Goal: Task Accomplishment & Management: Manage account settings

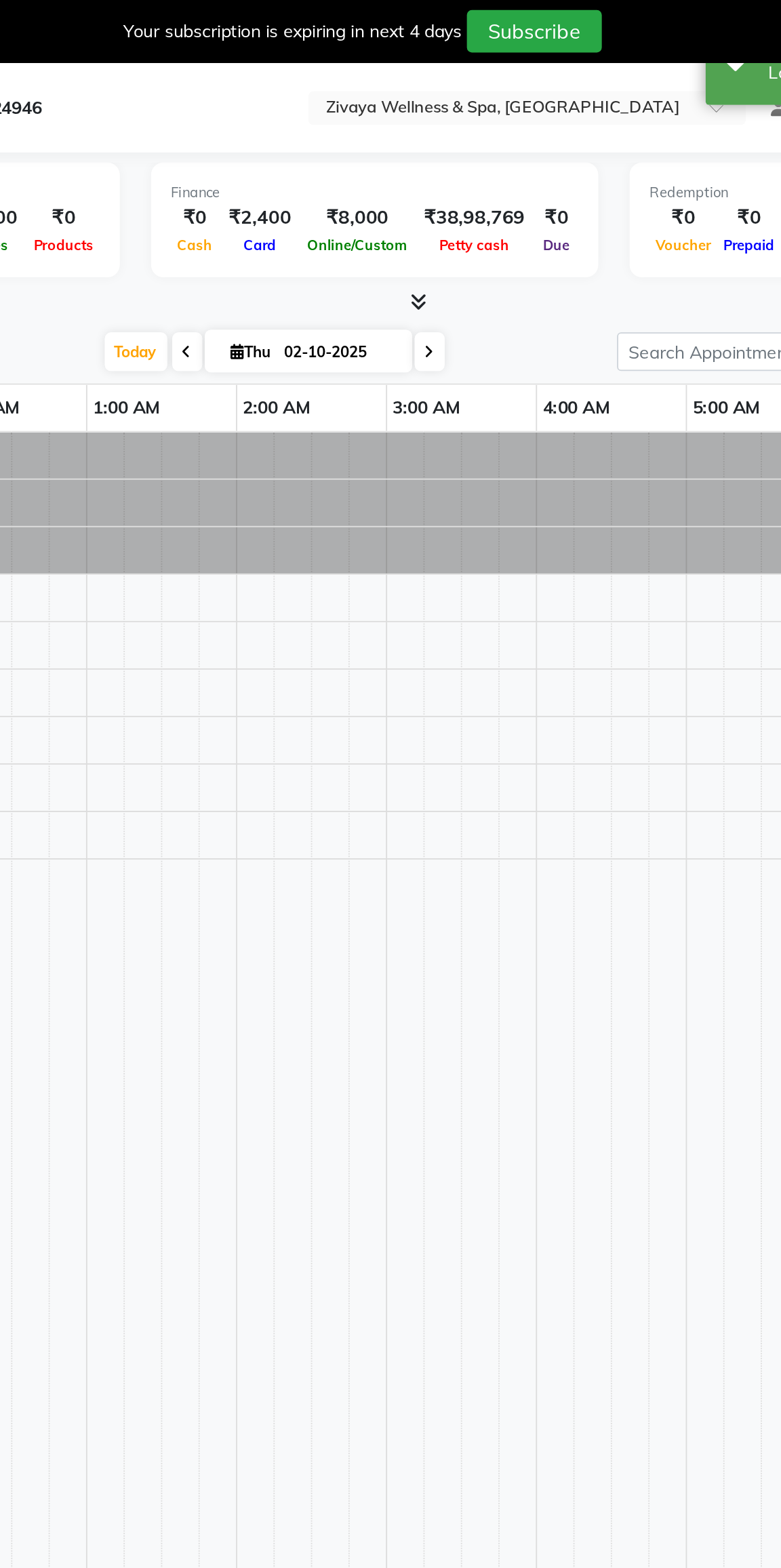
scroll to position [0, 488]
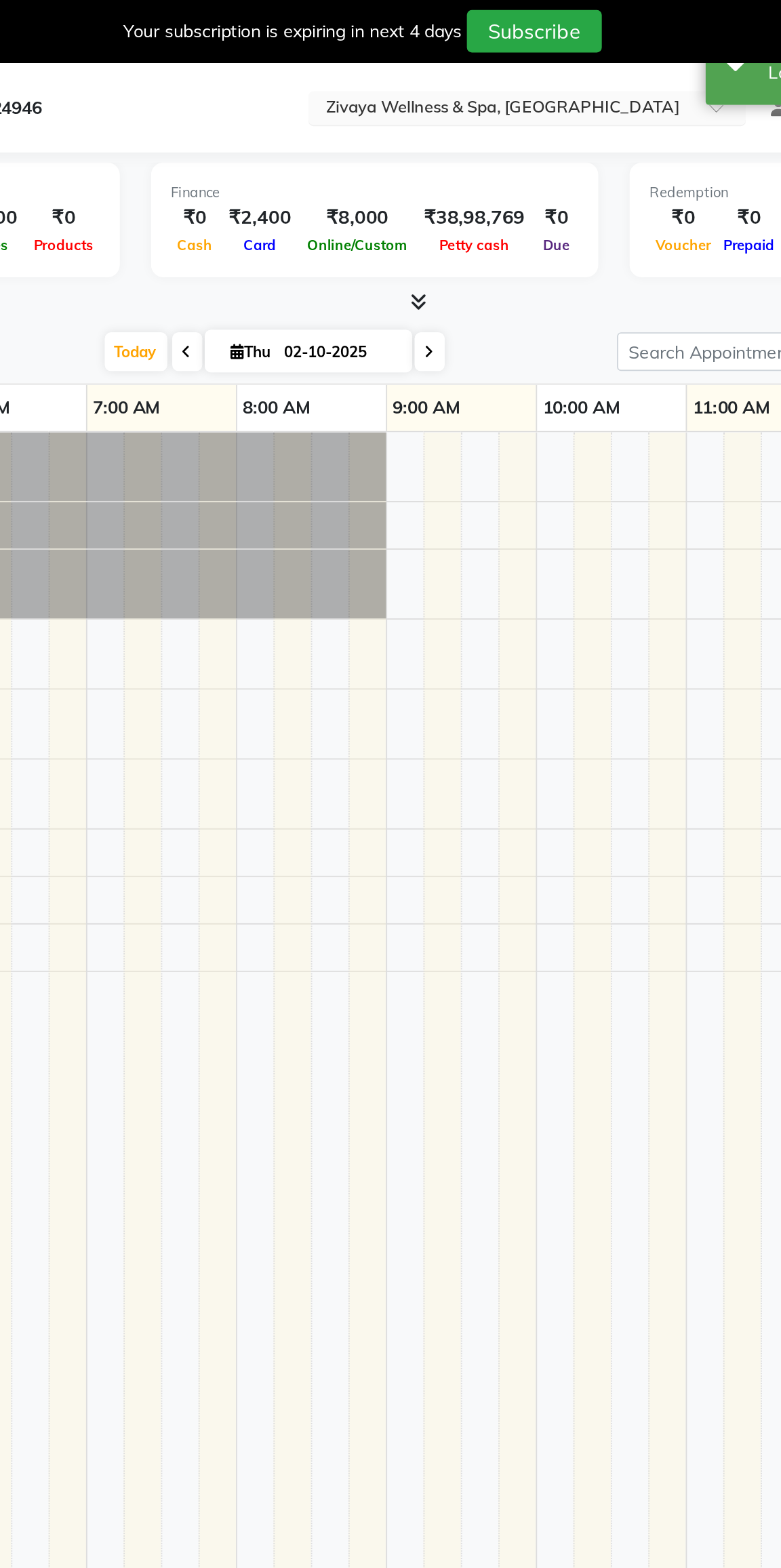
click at [379, 64] on input "text" at bounding box center [459, 59] width 197 height 13
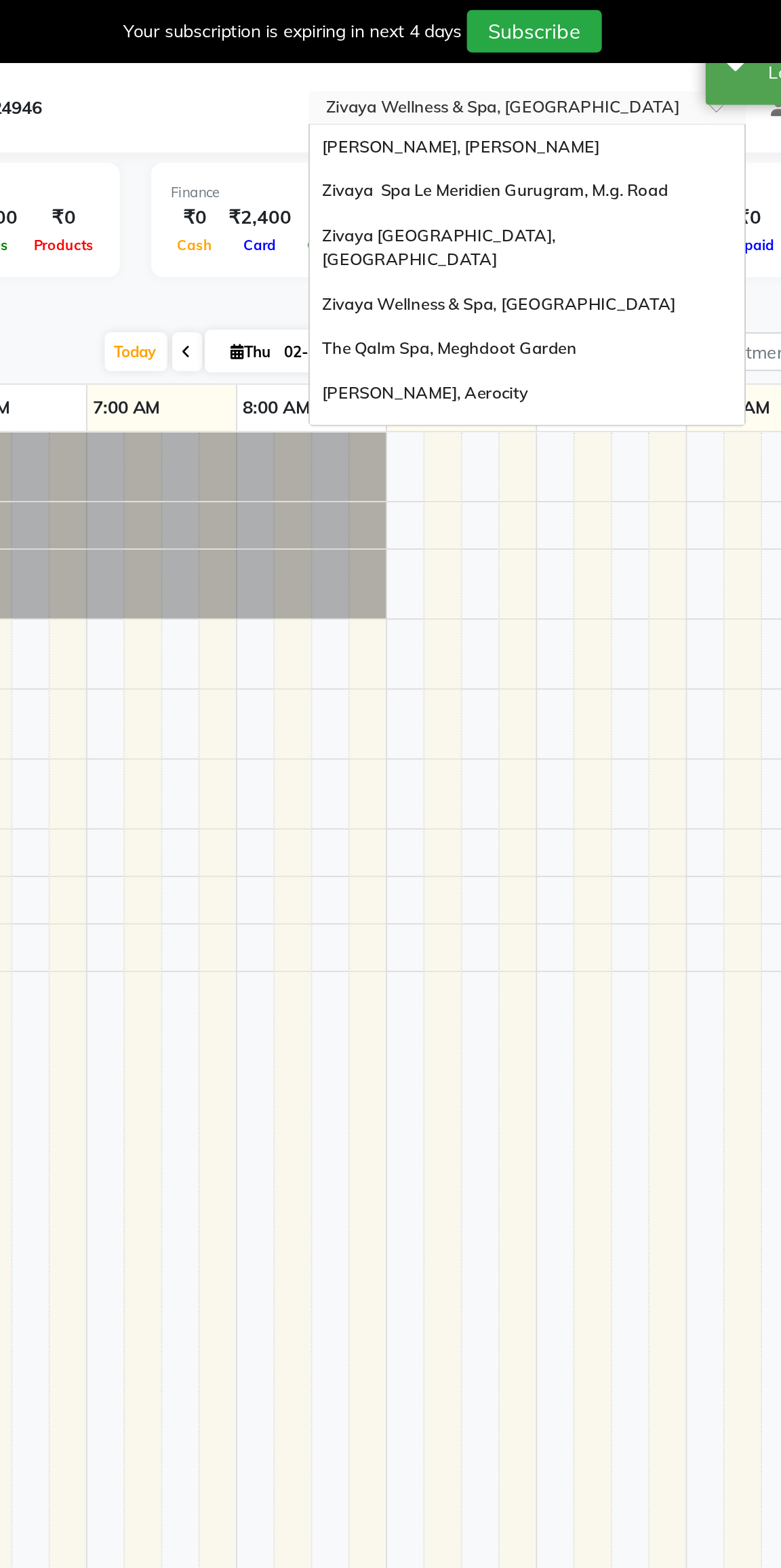
scroll to position [163, 0]
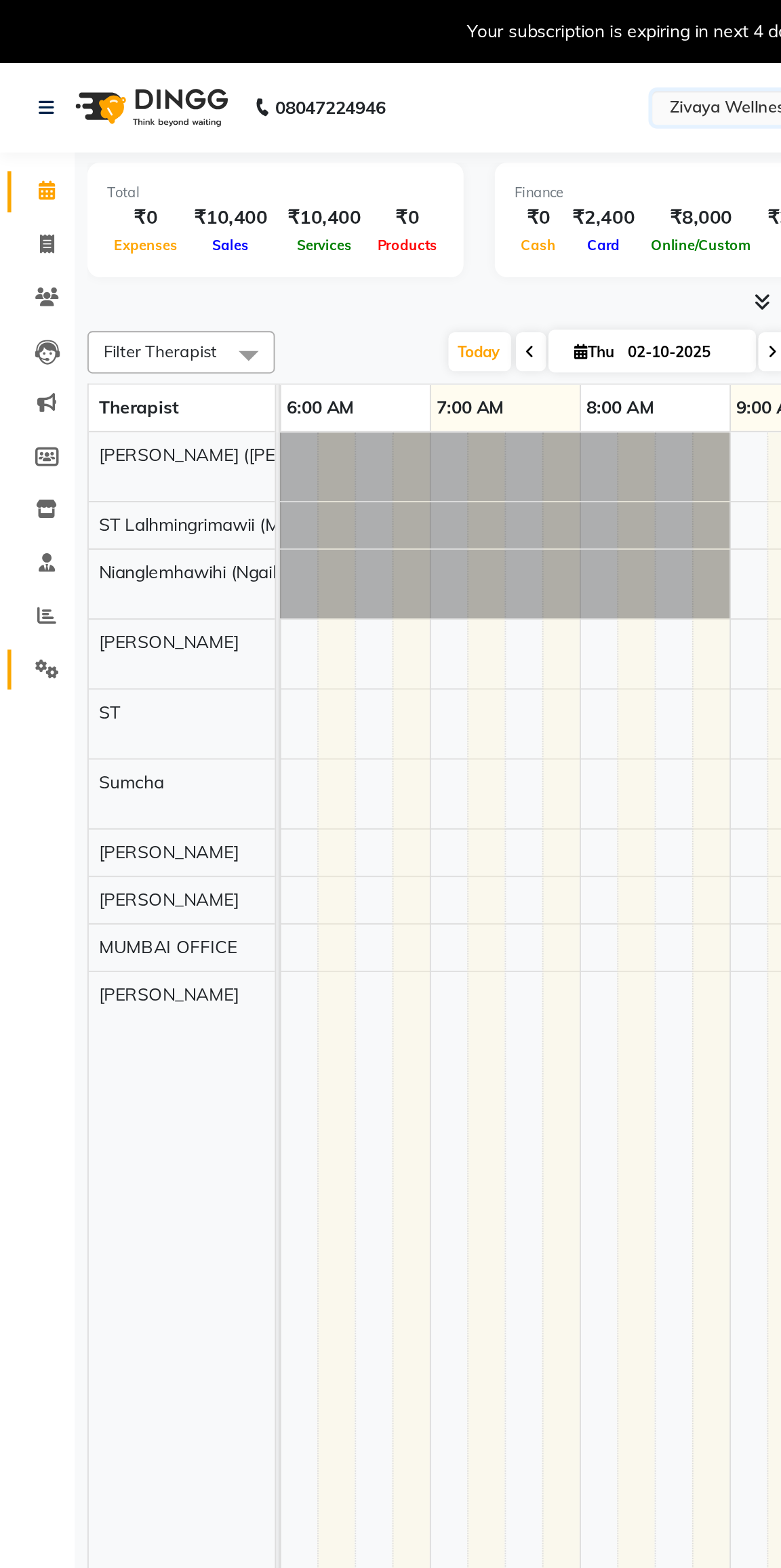
click at [11, 362] on link "Settings" at bounding box center [20, 364] width 33 height 23
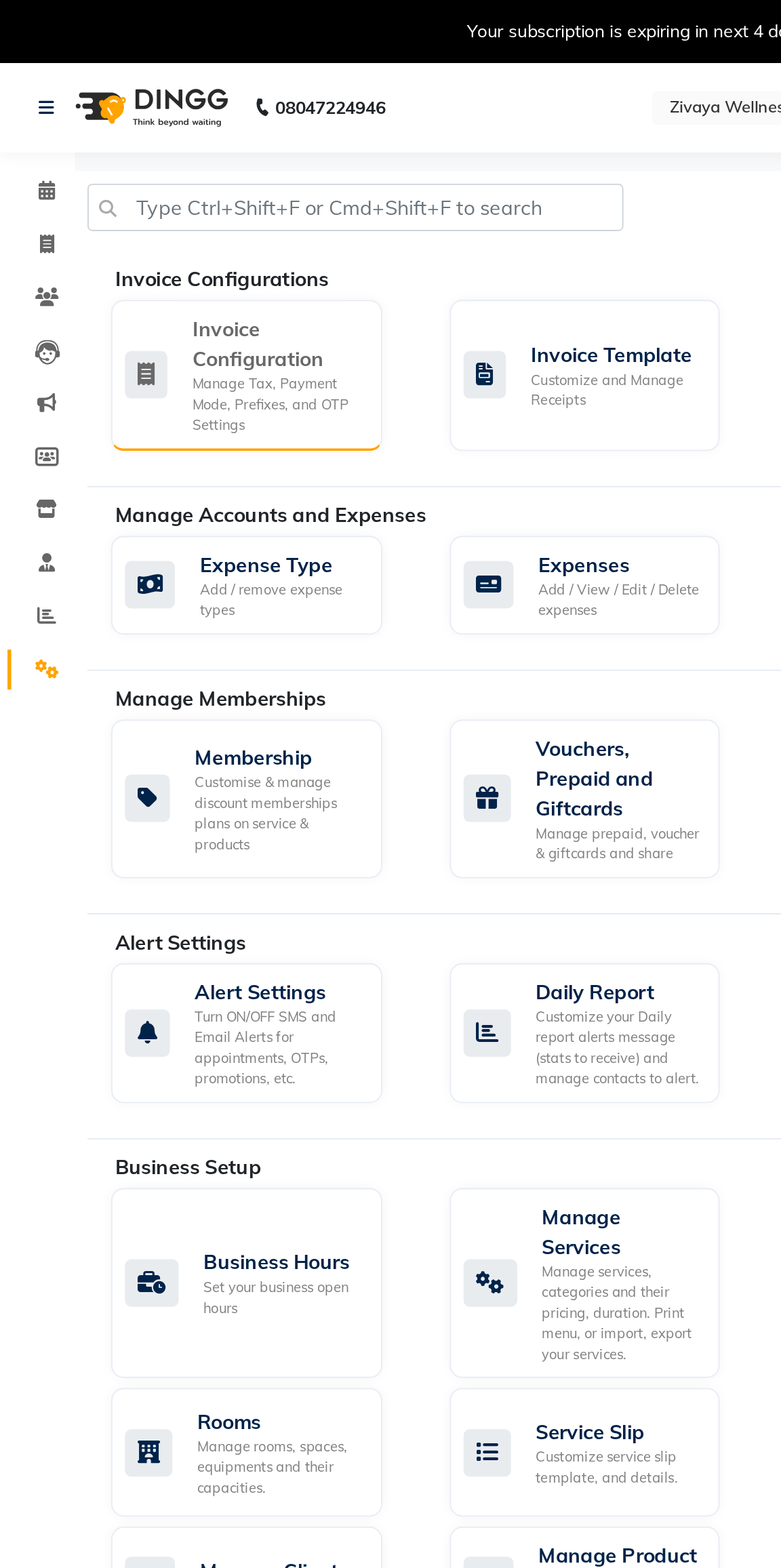
click at [112, 189] on div "Invoice Configuration" at bounding box center [150, 186] width 93 height 33
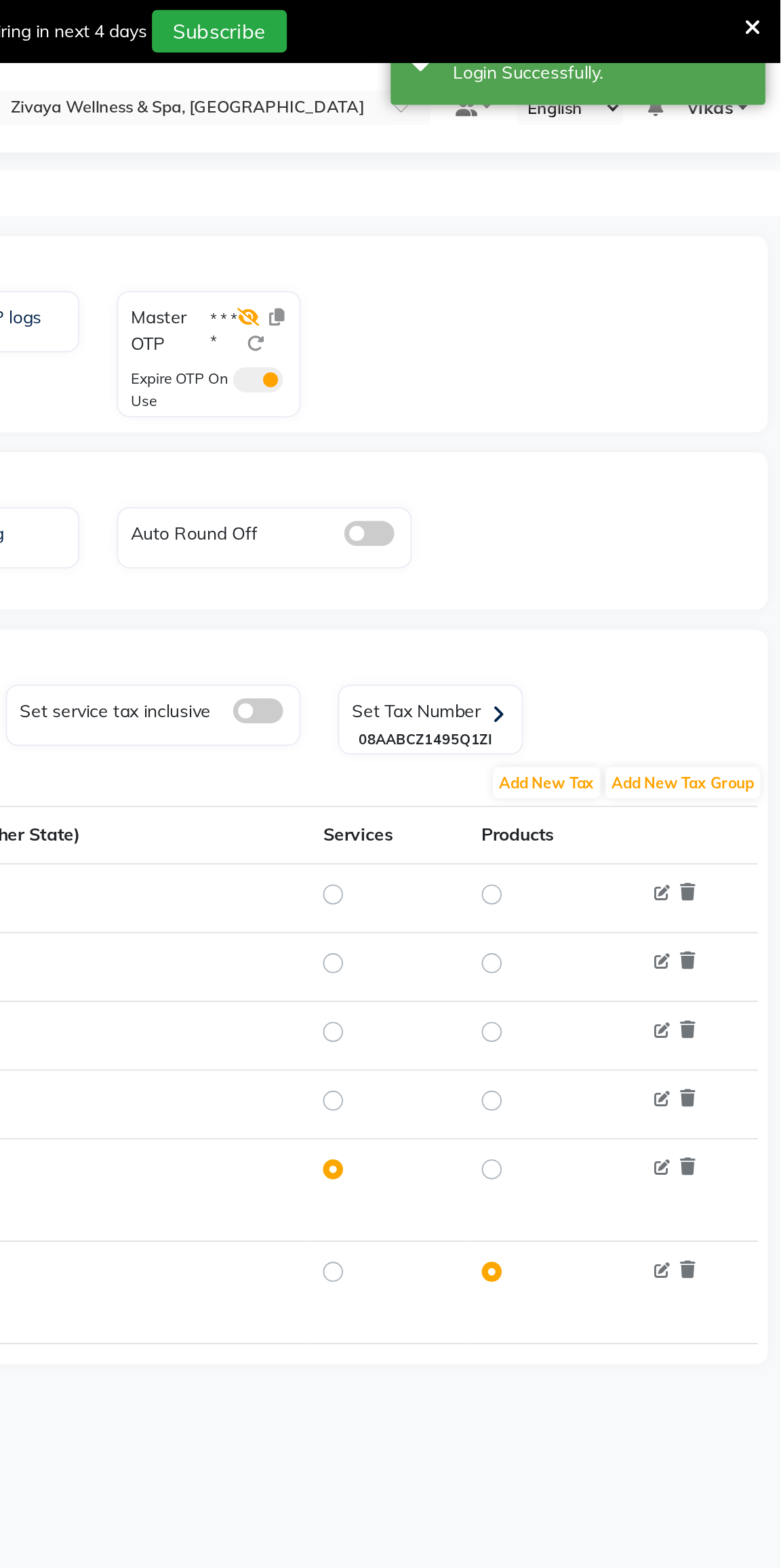
click at [490, 169] on icon at bounding box center [492, 172] width 13 height 9
click at [491, 211] on span at bounding box center [497, 206] width 28 height 13
click at [484, 208] on input "checkbox" at bounding box center [484, 208] width 0 height 0
click at [521, 171] on div "Master OTP 5302 Expire OTP On Use" at bounding box center [471, 192] width 99 height 68
click at [506, 172] on icon at bounding box center [507, 172] width 8 height 9
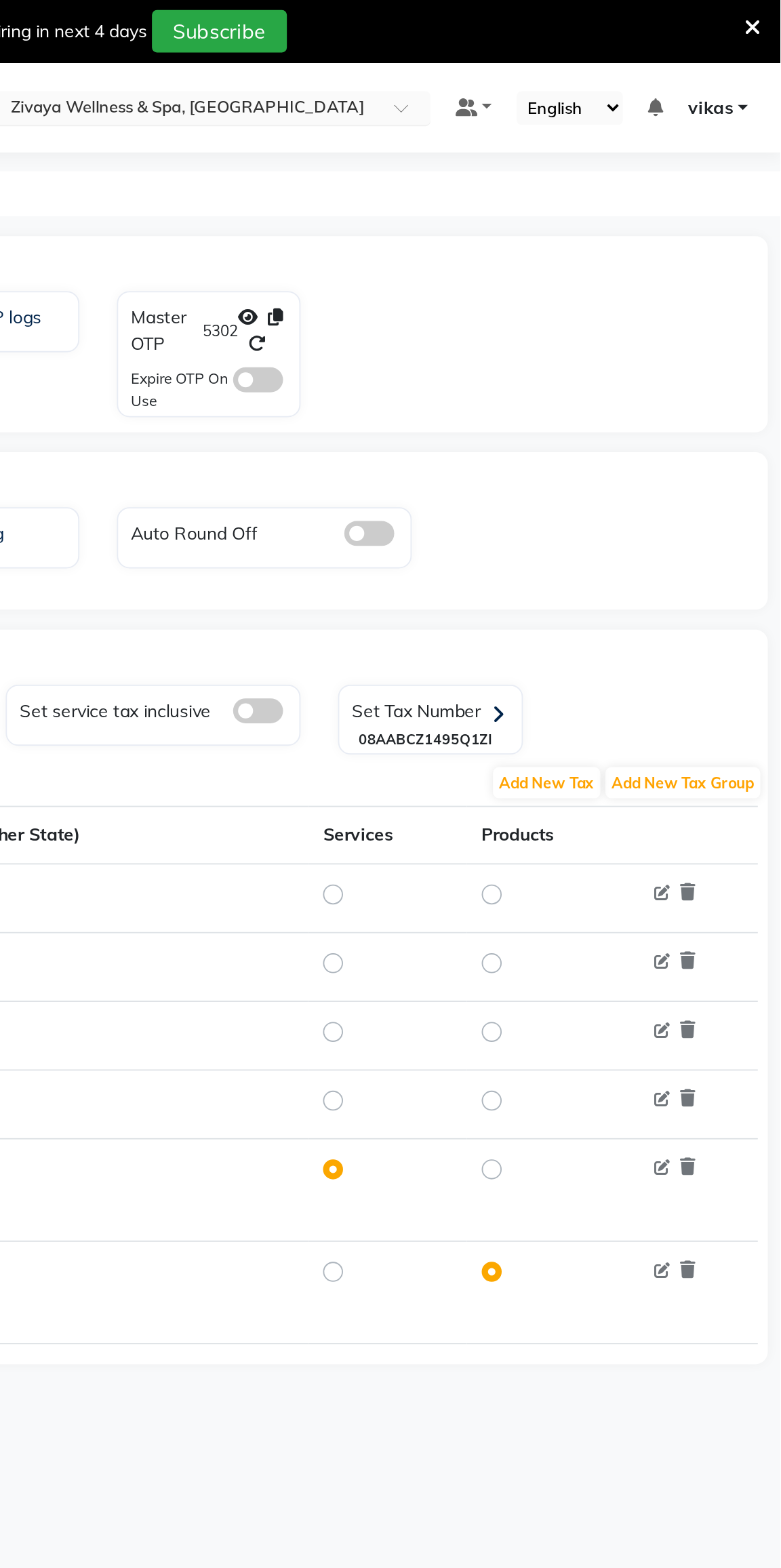
click at [424, 53] on input "text" at bounding box center [459, 59] width 197 height 13
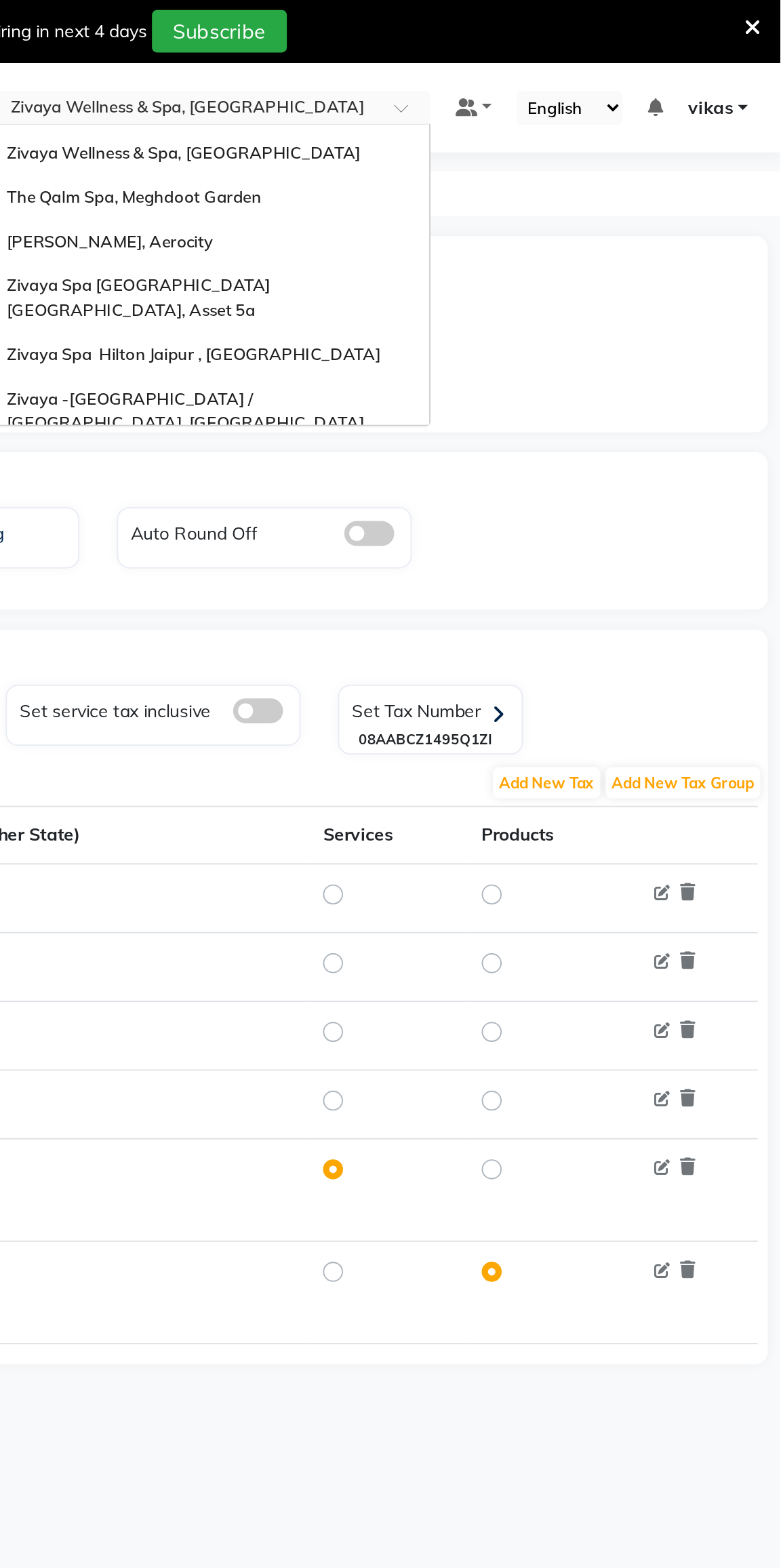
scroll to position [78, 0]
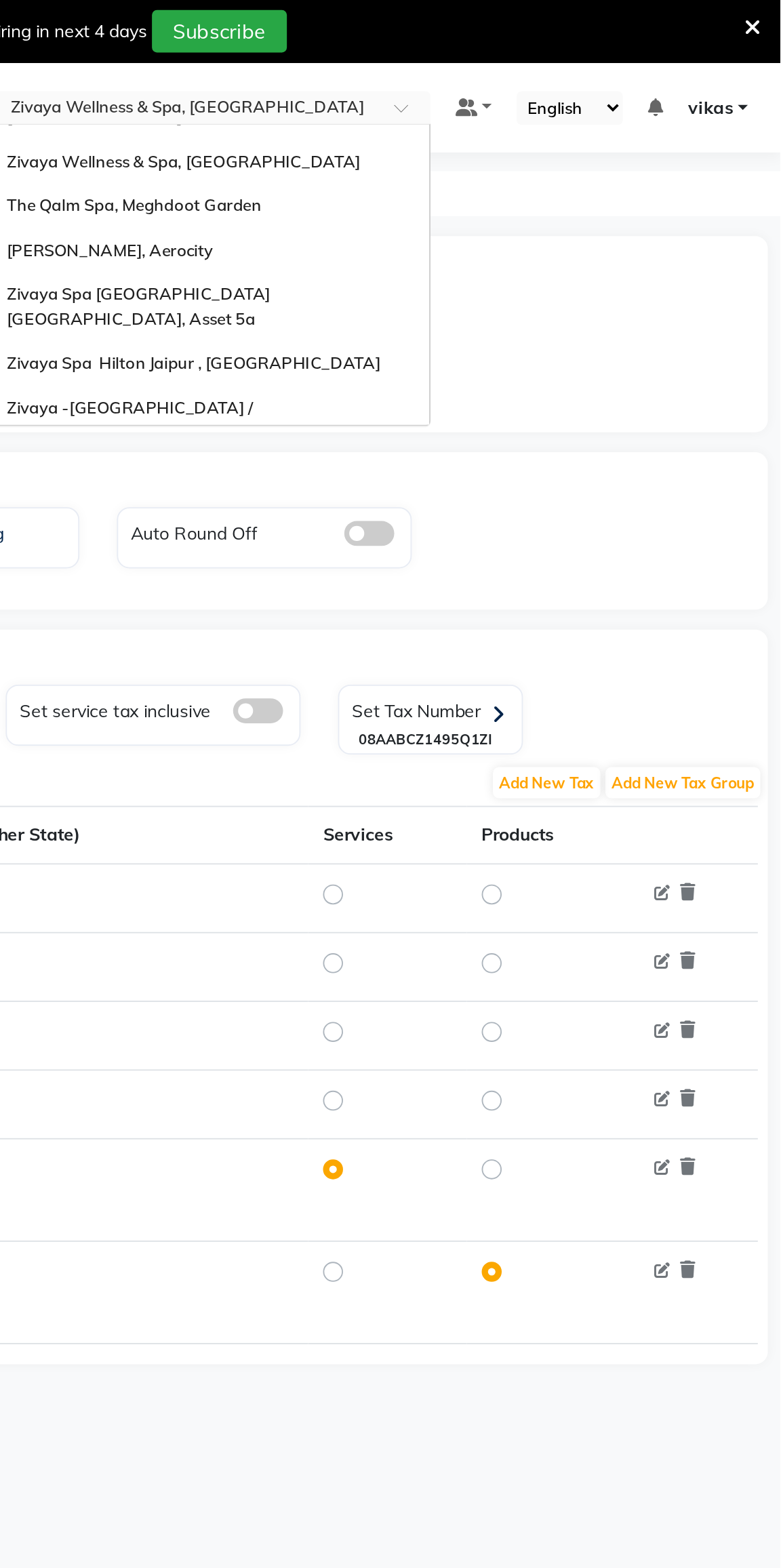
click at [381, 130] on span "Zivaya Aloft, Aerocity" at bounding box center [417, 135] width 112 height 11
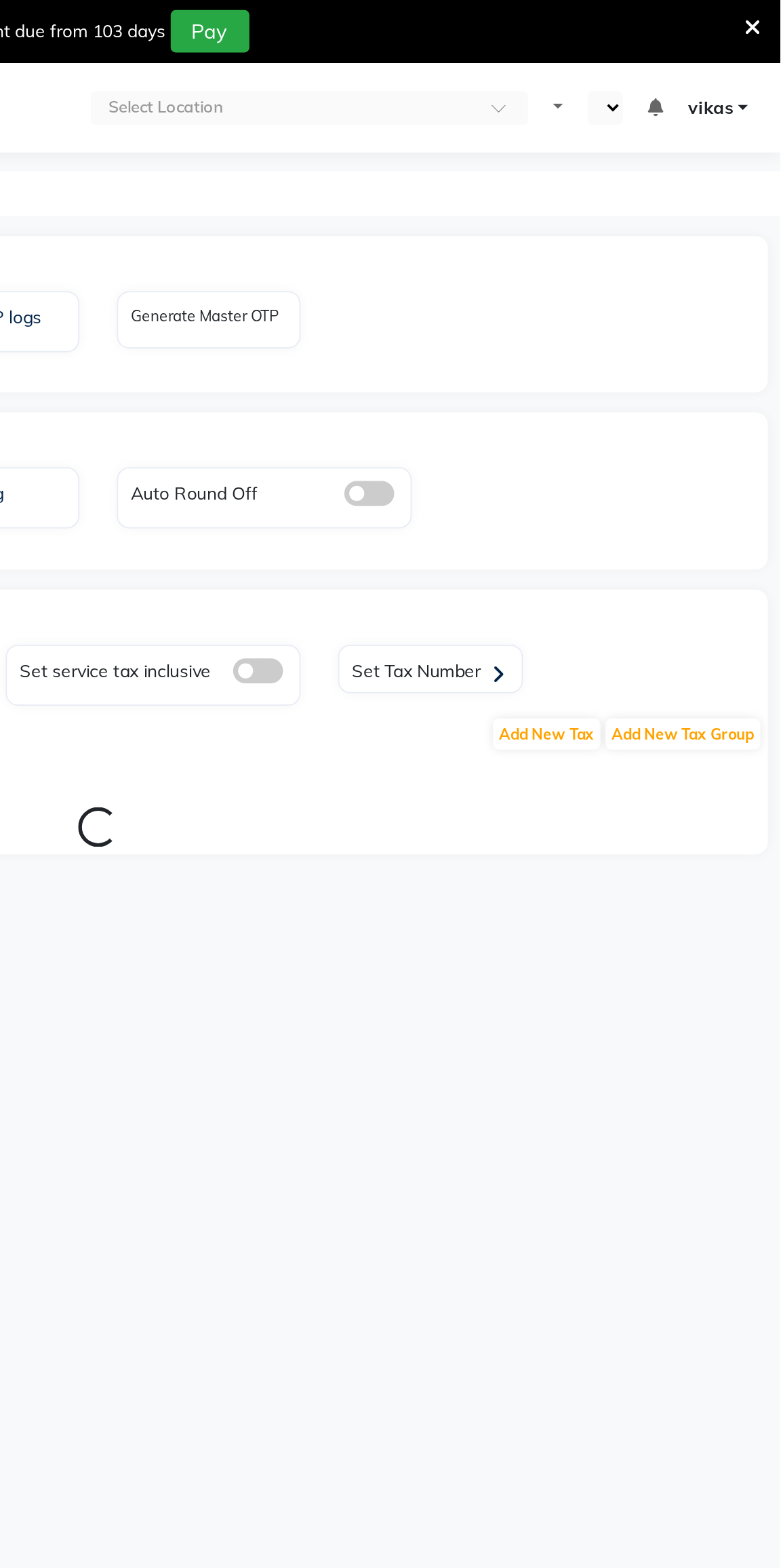
select select "en"
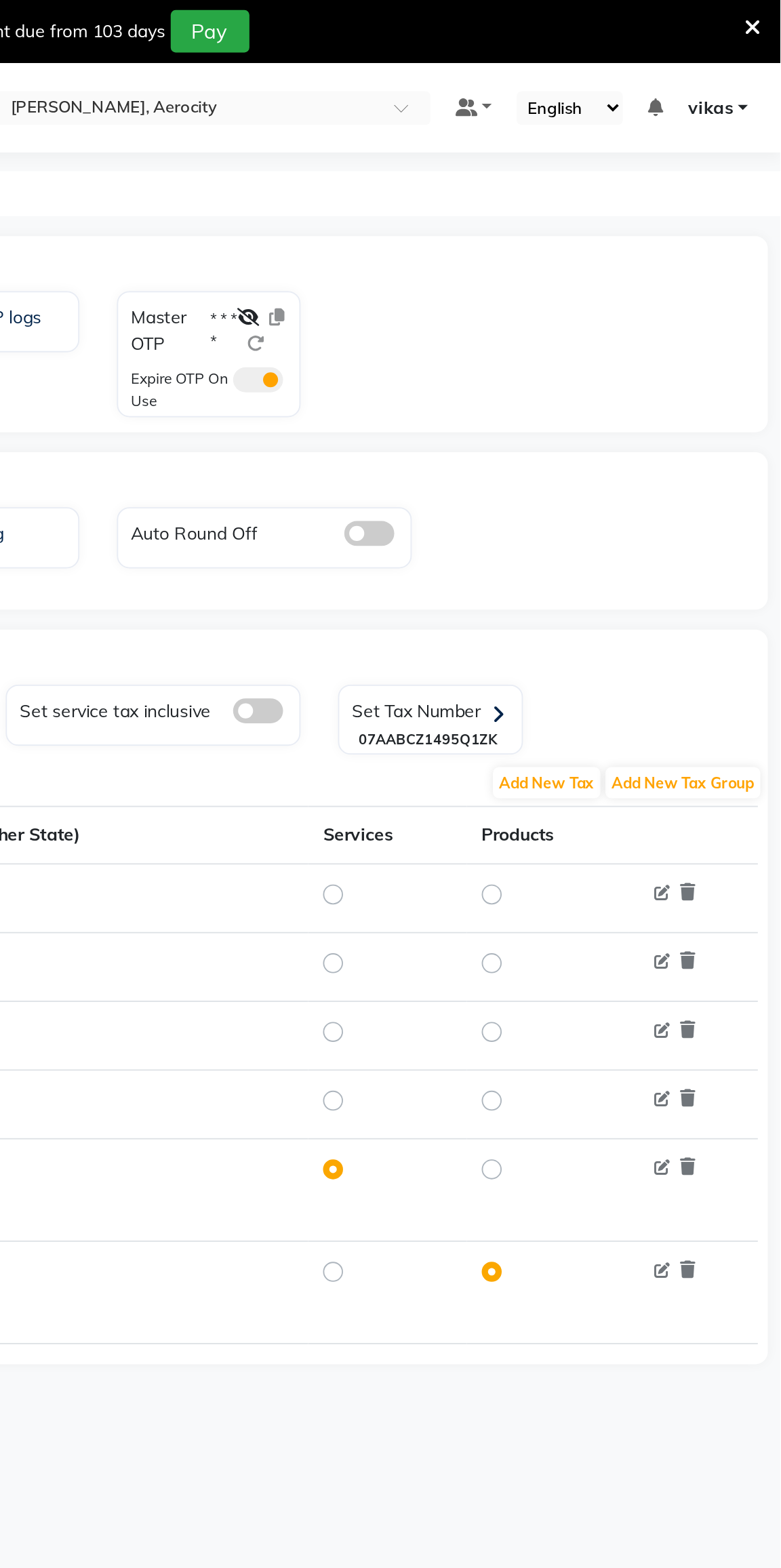
click at [481, 172] on label "* * * *" at bounding box center [479, 179] width 14 height 24
click at [495, 208] on span at bounding box center [497, 206] width 28 height 13
click at [484, 208] on input "checkbox" at bounding box center [484, 208] width 0 height 0
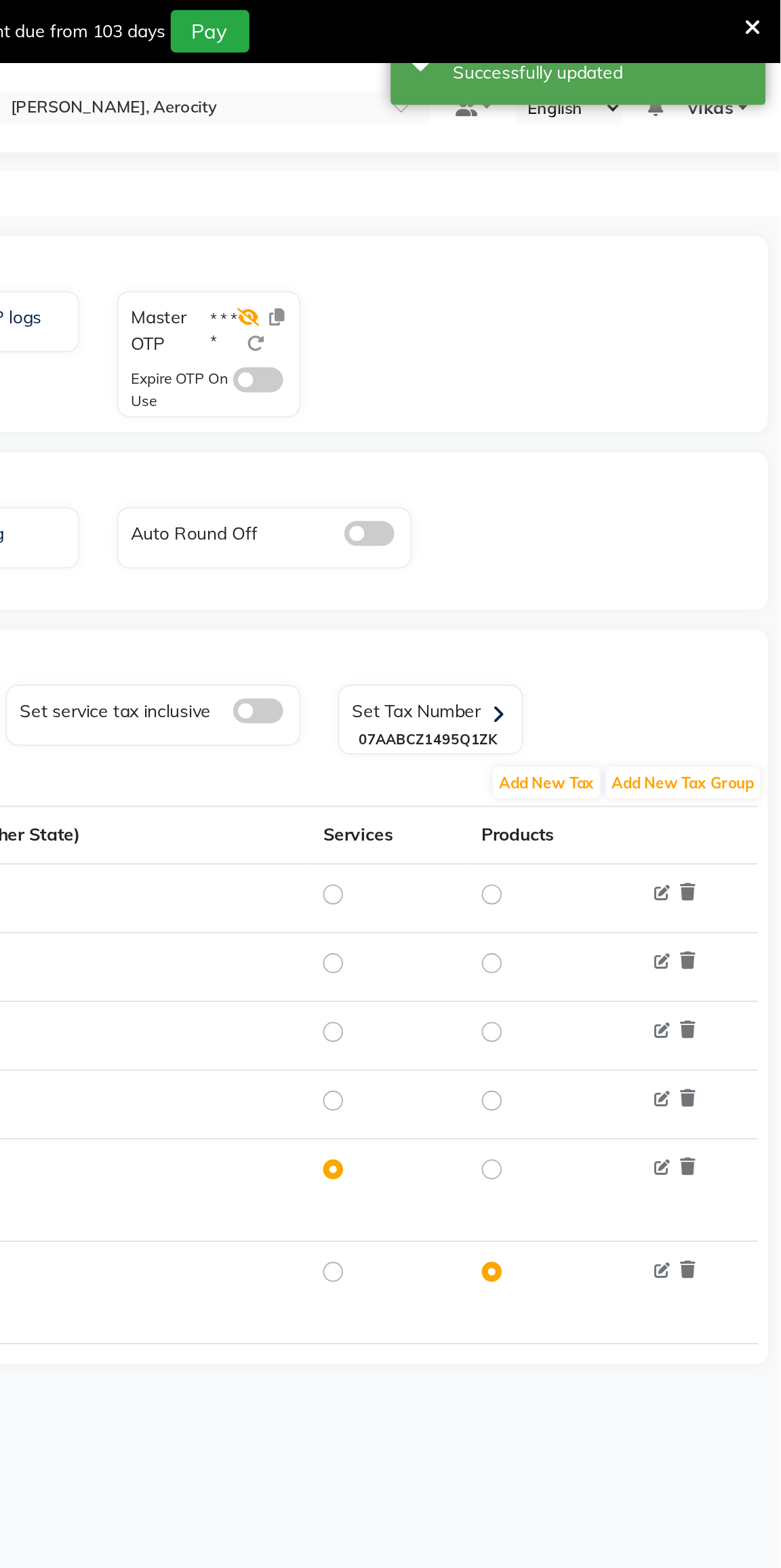
click at [491, 173] on icon at bounding box center [492, 172] width 13 height 9
click at [509, 168] on icon at bounding box center [507, 172] width 8 height 9
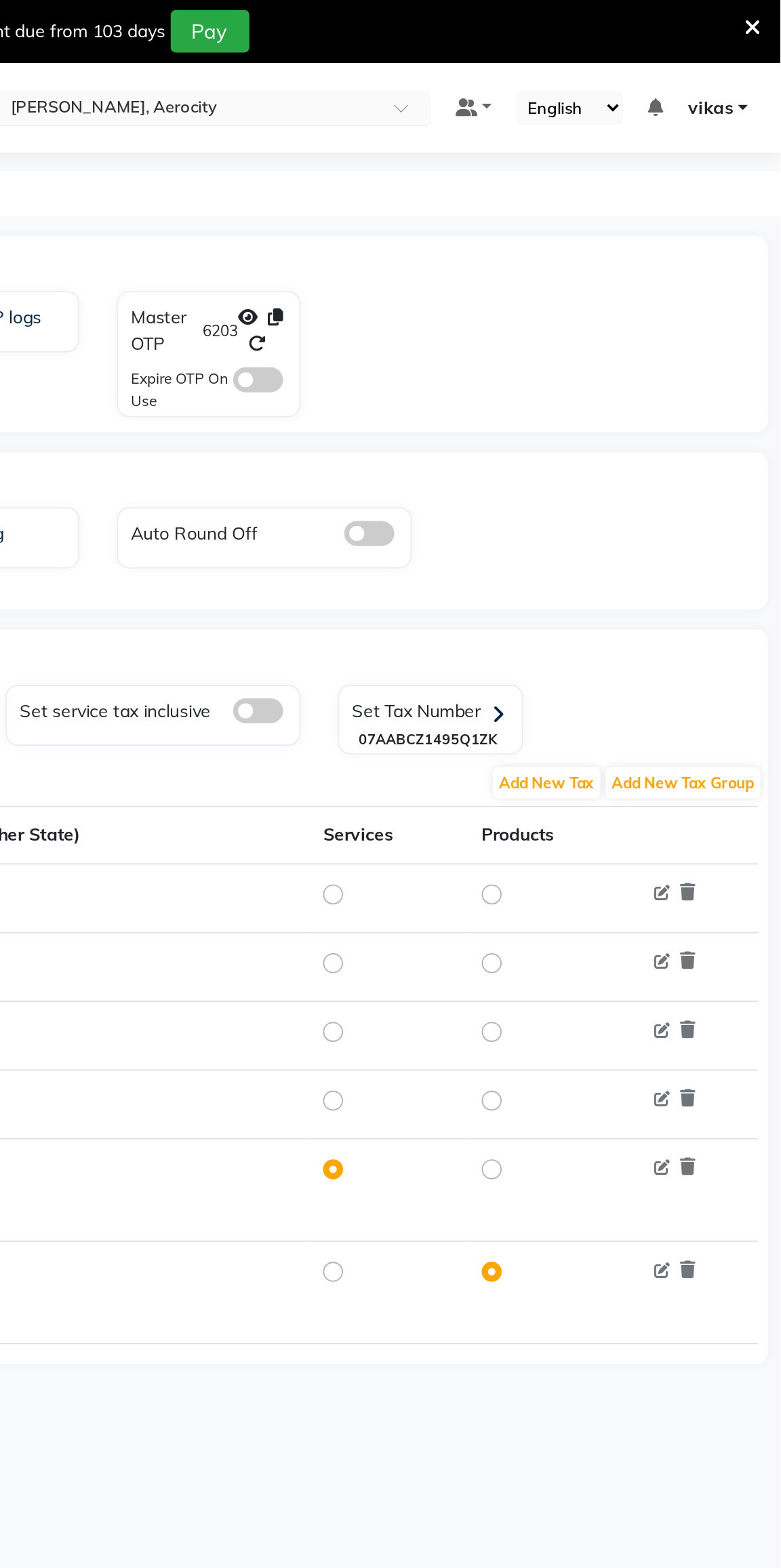
click at [408, 55] on input "text" at bounding box center [459, 59] width 197 height 13
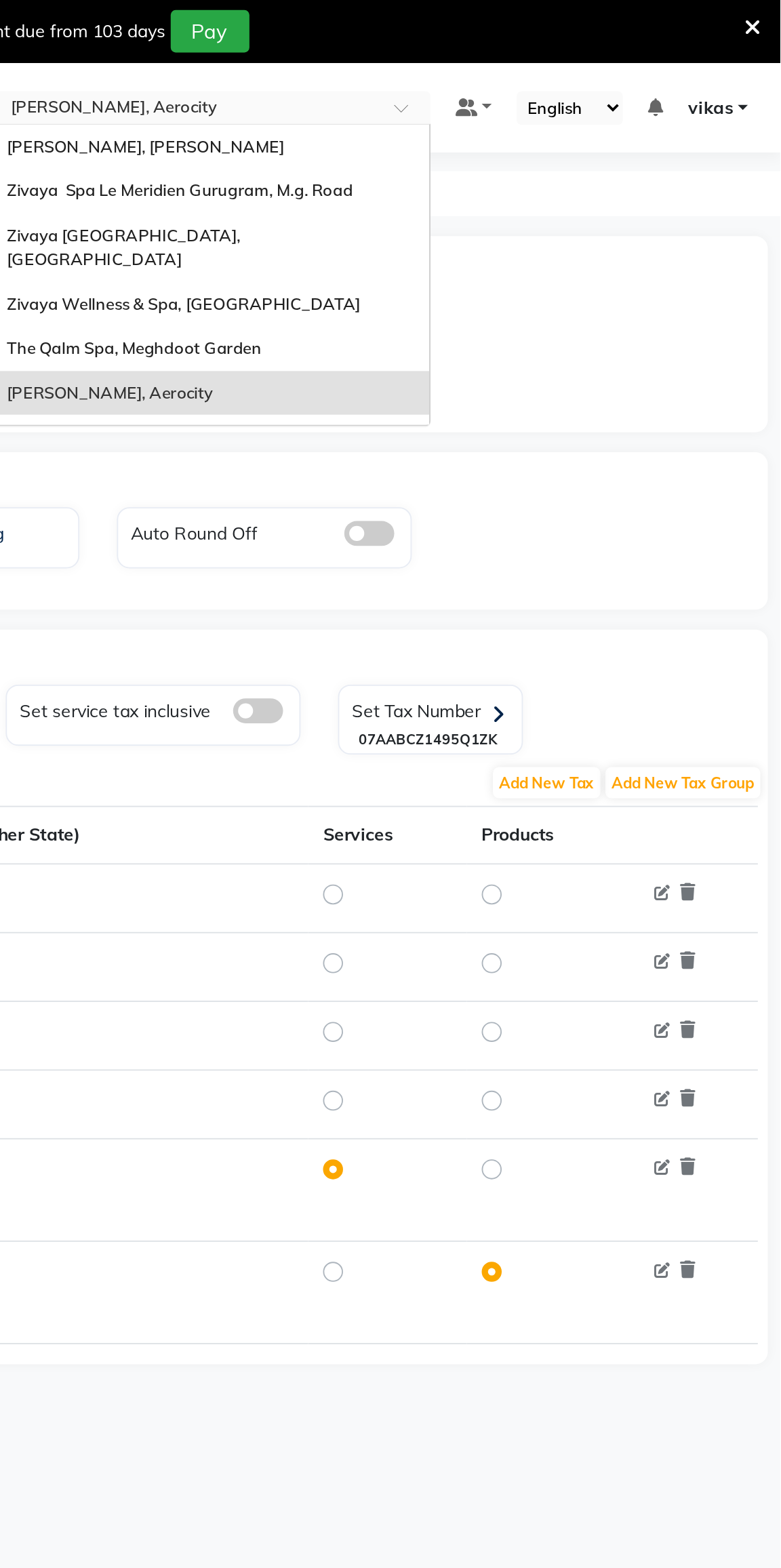
click at [396, 183] on span "The Qalm Spa, Meghdoot Garden" at bounding box center [431, 188] width 139 height 11
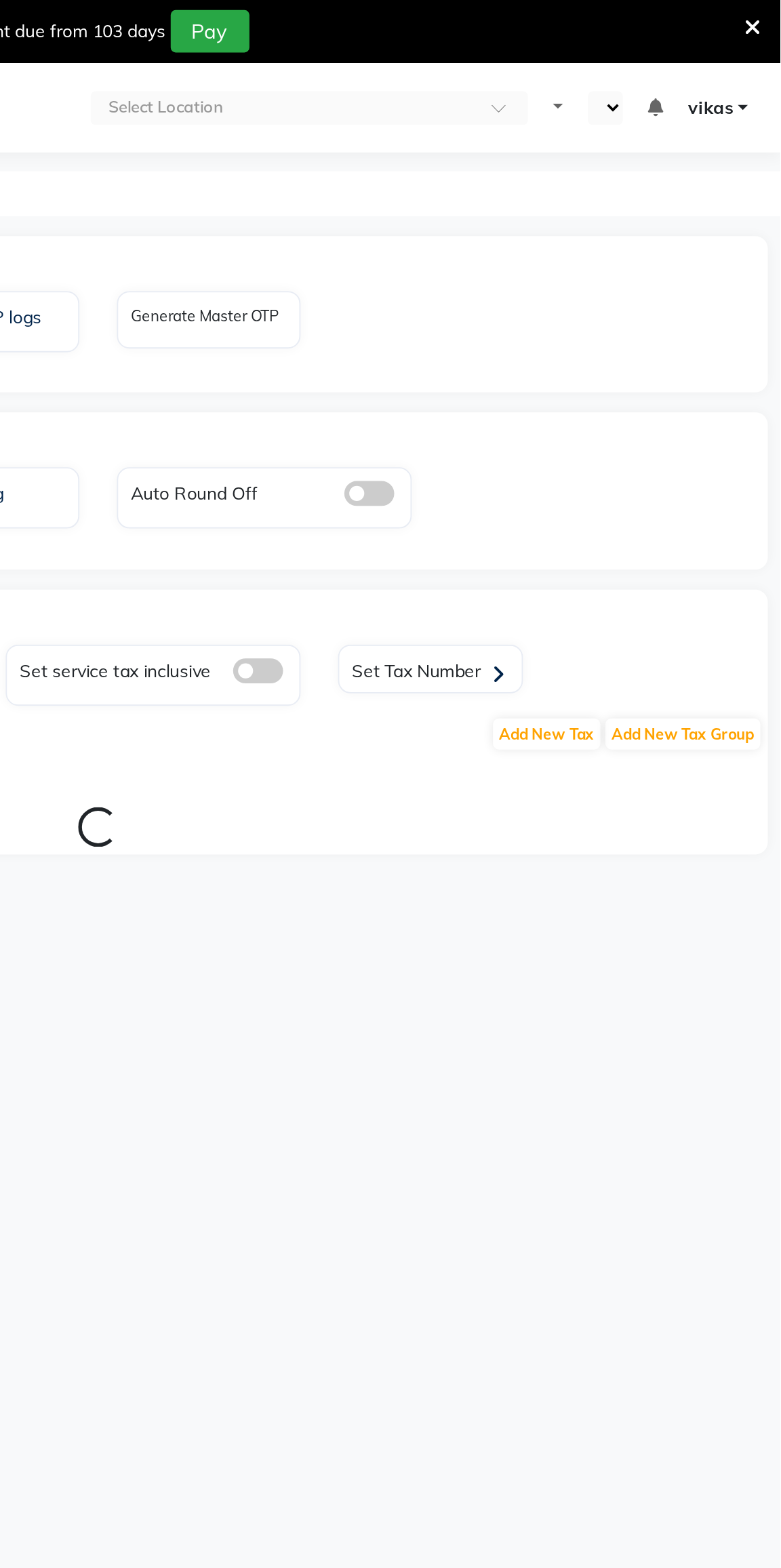
select select "en"
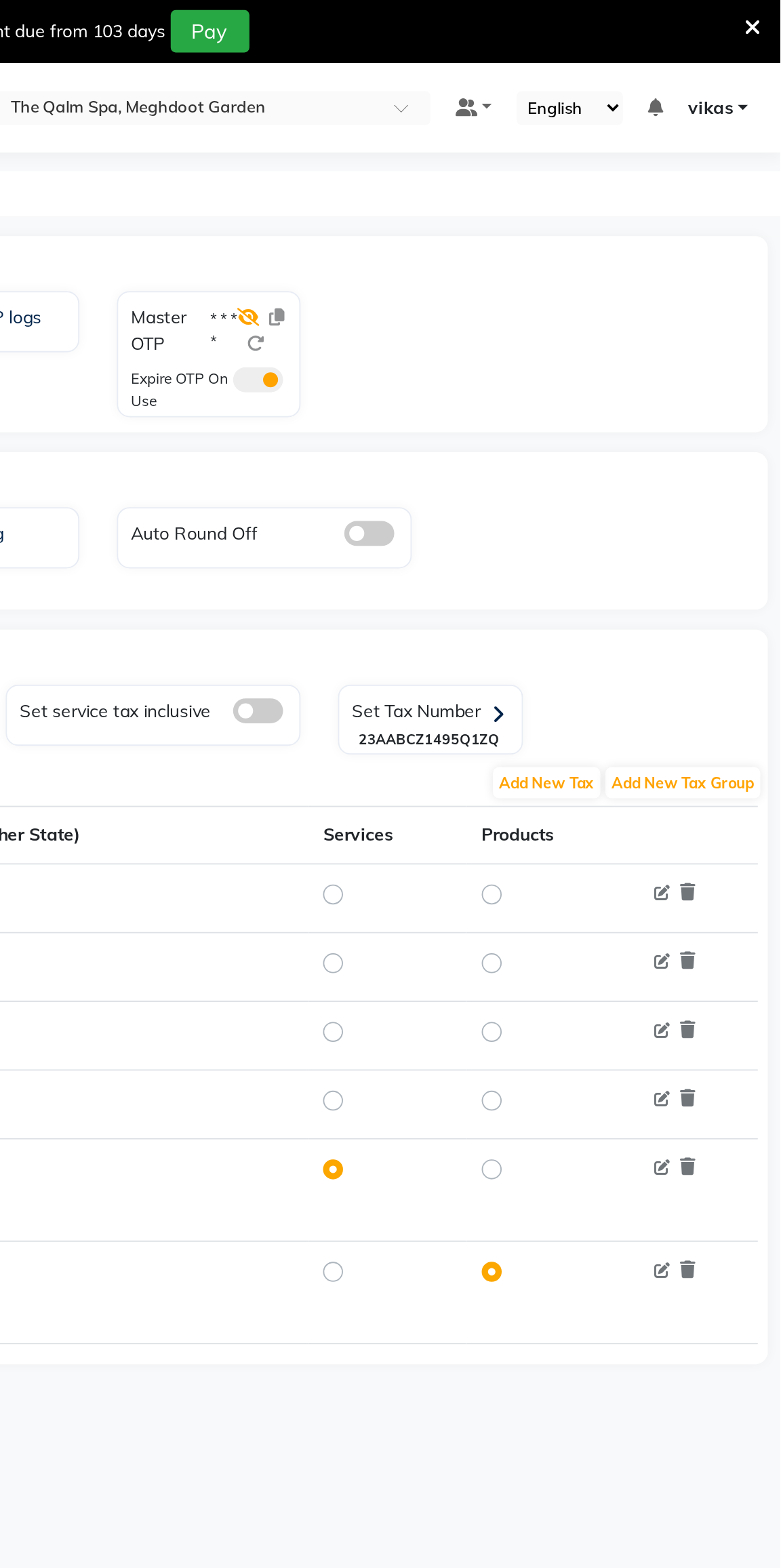
click at [491, 172] on icon at bounding box center [492, 172] width 13 height 9
click at [495, 202] on span at bounding box center [497, 206] width 28 height 13
click at [484, 208] on input "checkbox" at bounding box center [484, 208] width 0 height 0
click at [506, 174] on icon at bounding box center [507, 172] width 8 height 9
click at [416, 57] on input "text" at bounding box center [459, 59] width 197 height 13
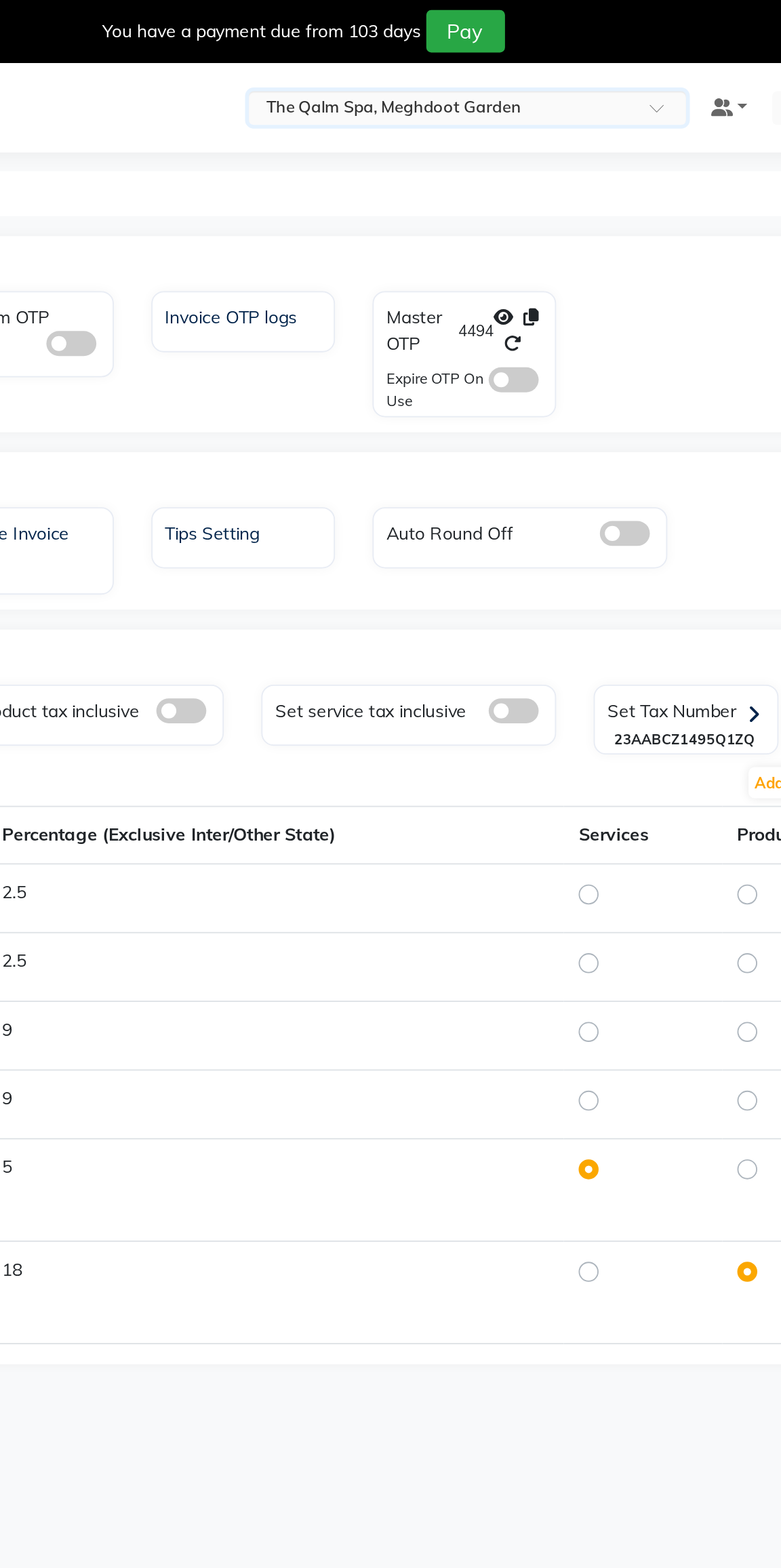
click at [373, 53] on input "text" at bounding box center [459, 59] width 197 height 13
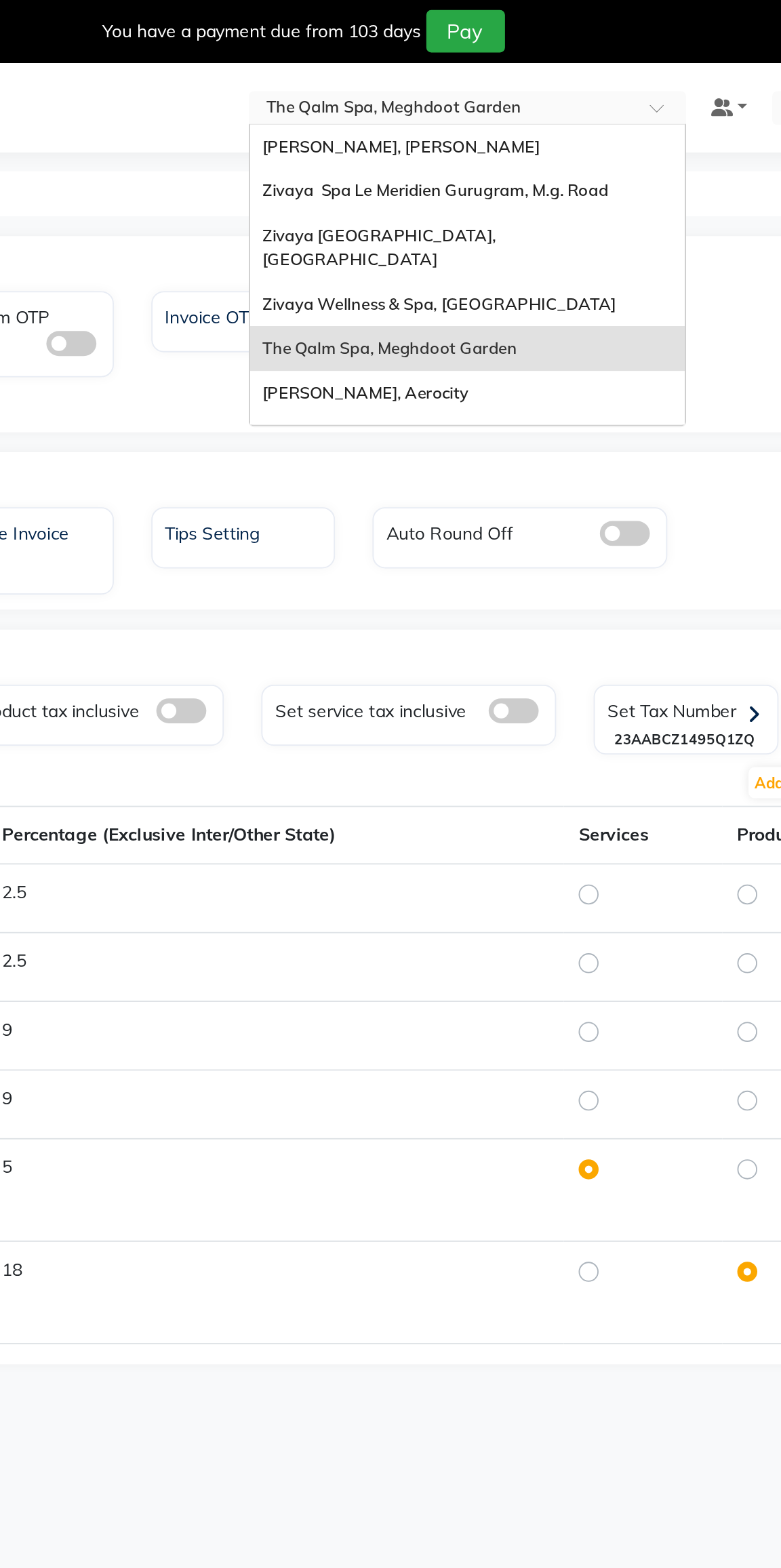
click at [385, 121] on div "Zivaya [GEOGRAPHIC_DATA], [GEOGRAPHIC_DATA]" at bounding box center [472, 134] width 236 height 38
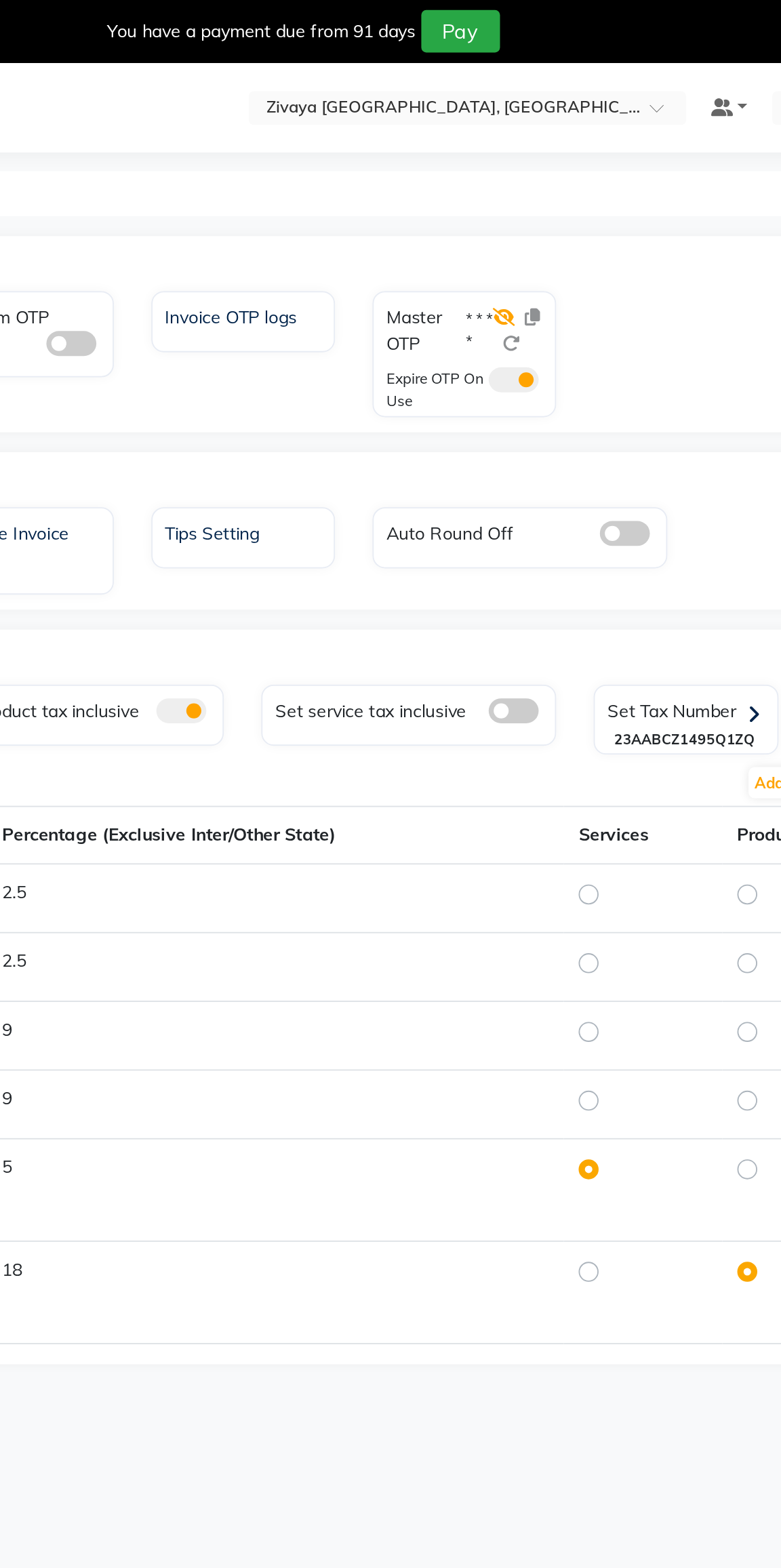
click at [487, 172] on icon at bounding box center [492, 172] width 13 height 9
click at [490, 209] on span at bounding box center [497, 206] width 28 height 13
click at [484, 208] on input "checkbox" at bounding box center [484, 208] width 0 height 0
click at [507, 172] on icon at bounding box center [507, 172] width 8 height 9
click at [378, 62] on input "text" at bounding box center [459, 59] width 197 height 13
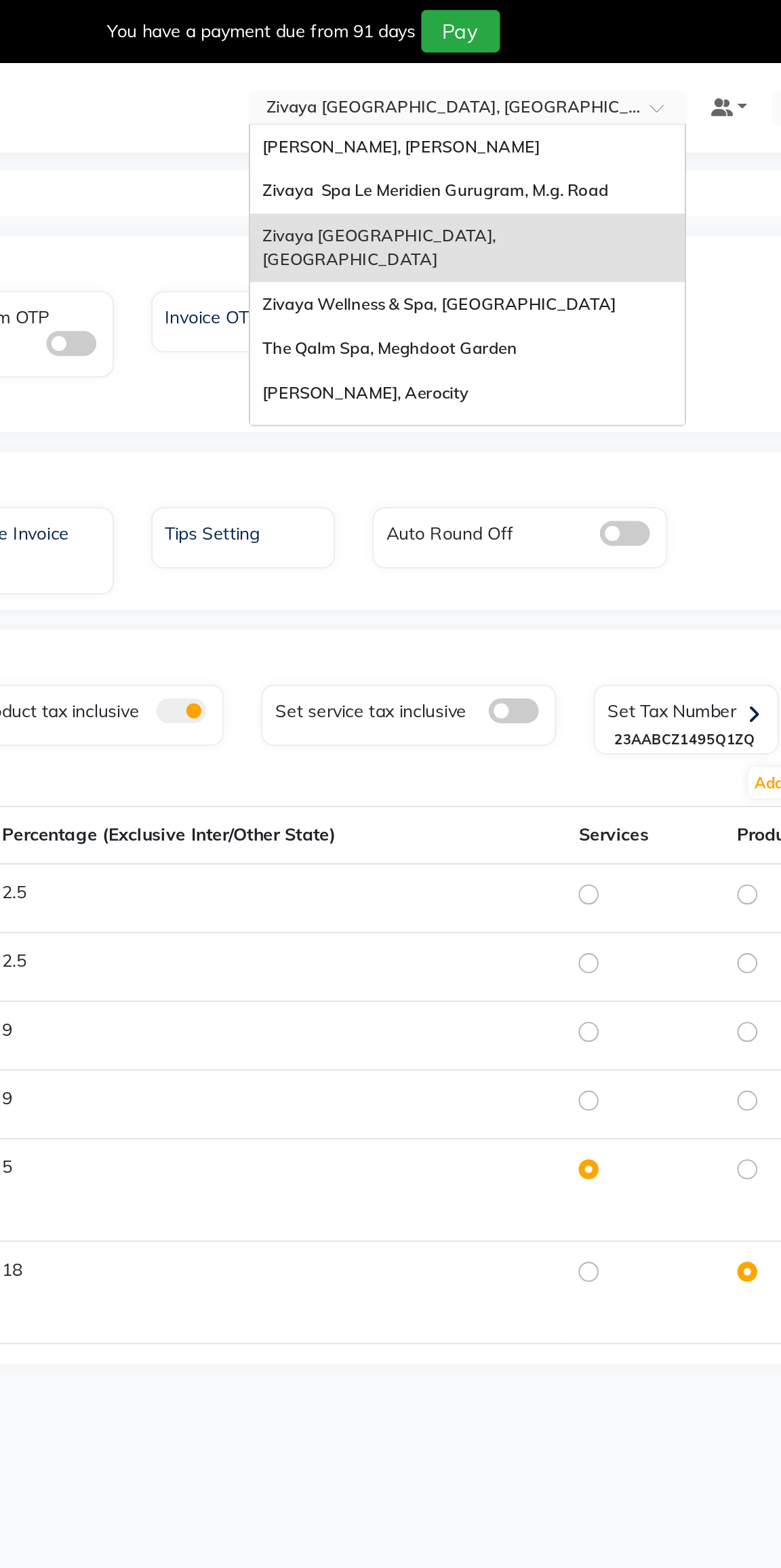
click at [388, 231] on span "Zivaya Spa [GEOGRAPHIC_DATA] [GEOGRAPHIC_DATA], Asset 5a" at bounding box center [434, 243] width 145 height 24
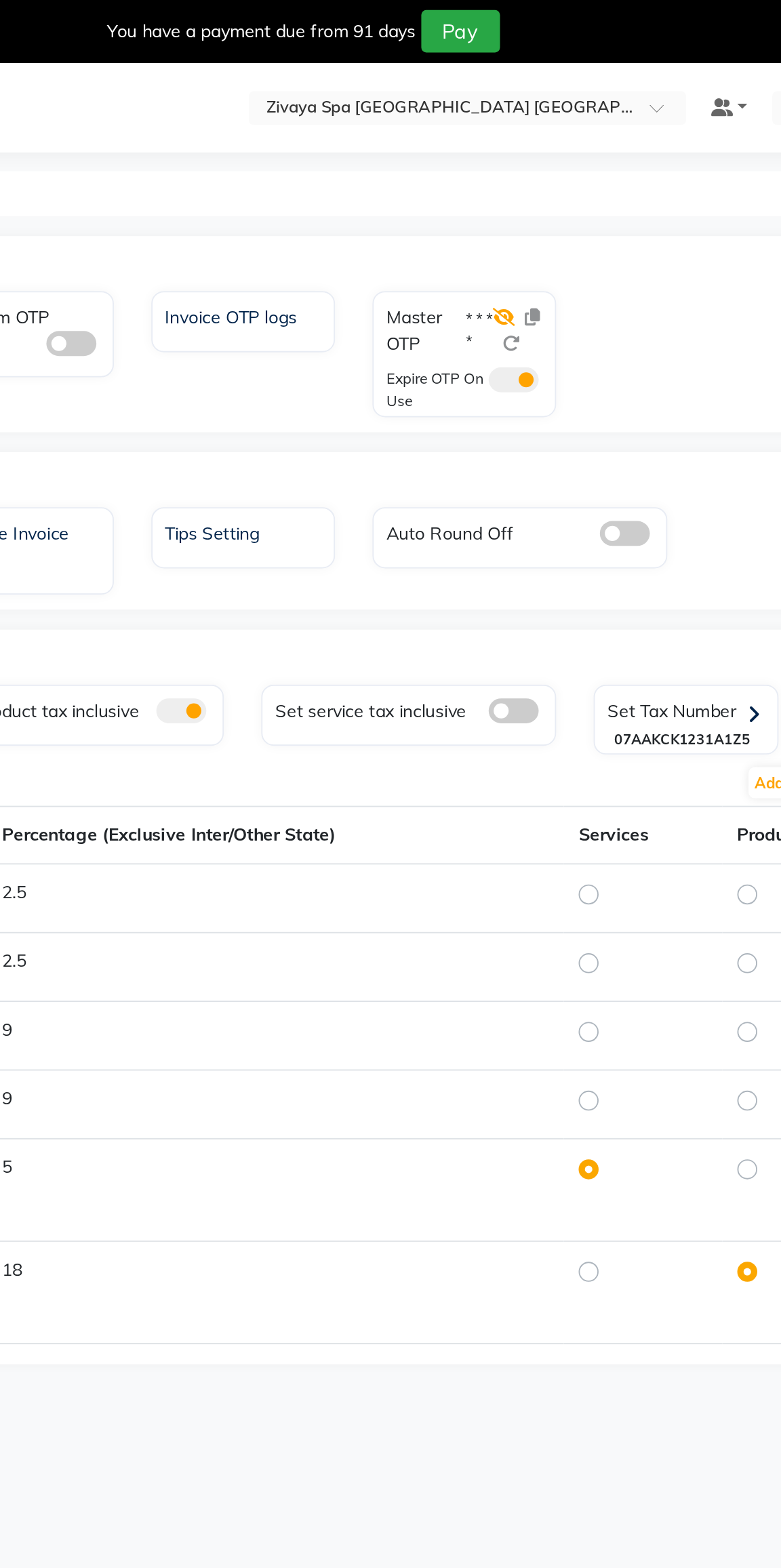
click at [493, 172] on icon at bounding box center [492, 172] width 13 height 9
click at [505, 205] on span at bounding box center [497, 206] width 28 height 13
click at [484, 208] on input "checkbox" at bounding box center [484, 208] width 0 height 0
click at [507, 170] on icon at bounding box center [507, 172] width 8 height 9
